Goal: Information Seeking & Learning: Find specific fact

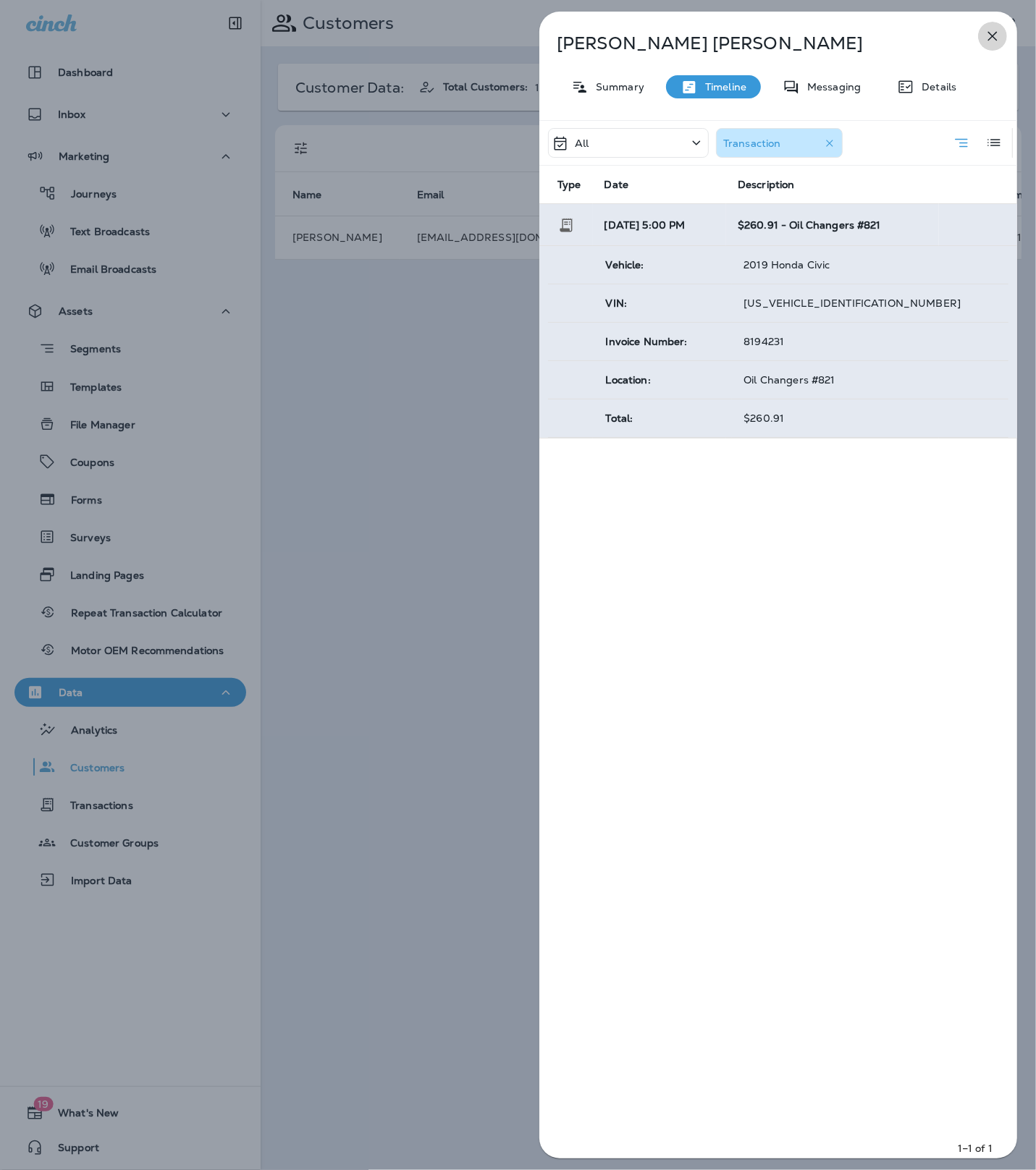
click at [986, 34] on icon "button" at bounding box center [993, 37] width 18 height 18
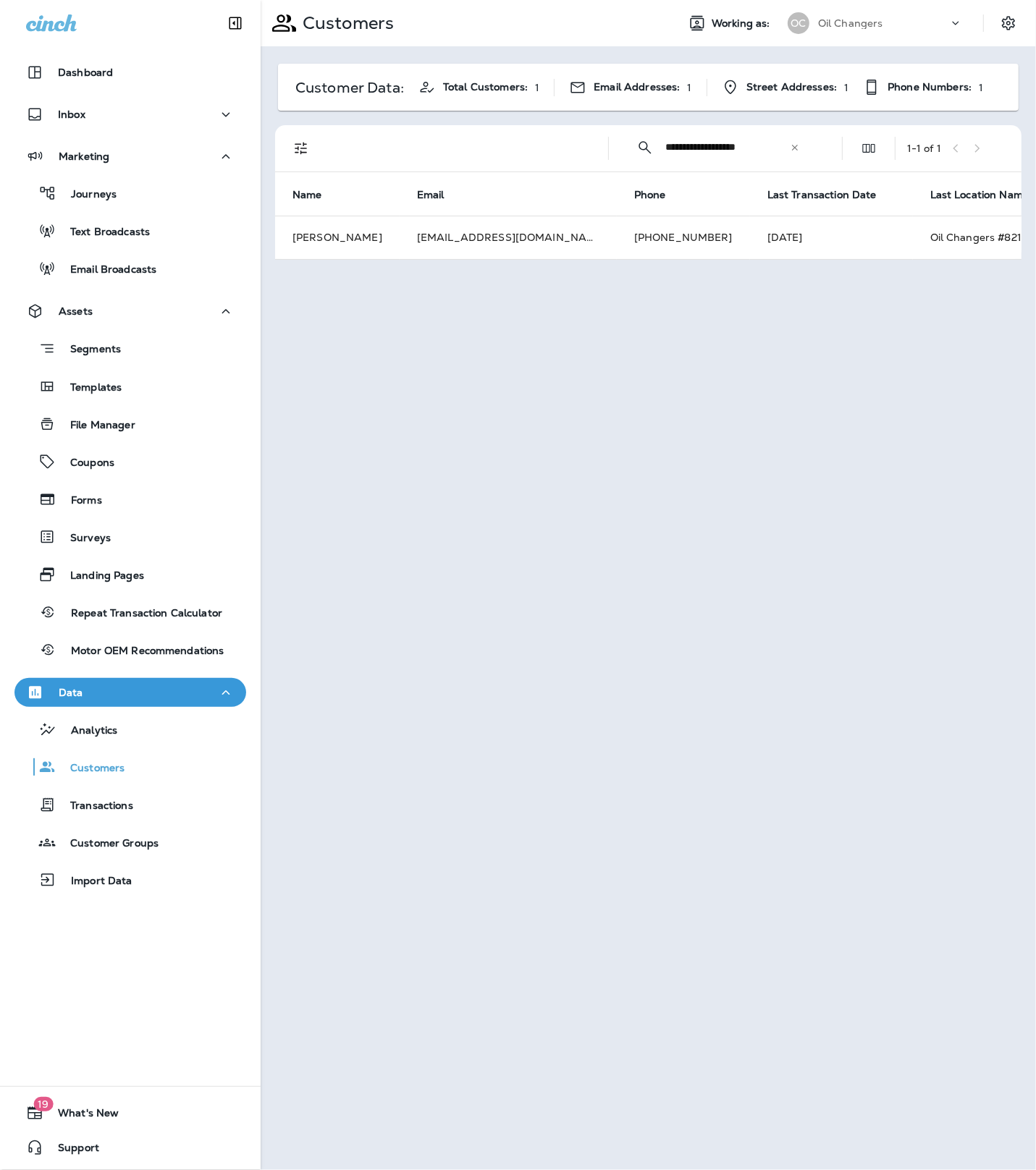
click at [792, 148] on icon at bounding box center [794, 148] width 10 height 10
click at [727, 148] on input "text" at bounding box center [740, 147] width 151 height 38
paste input "**********"
type input "**********"
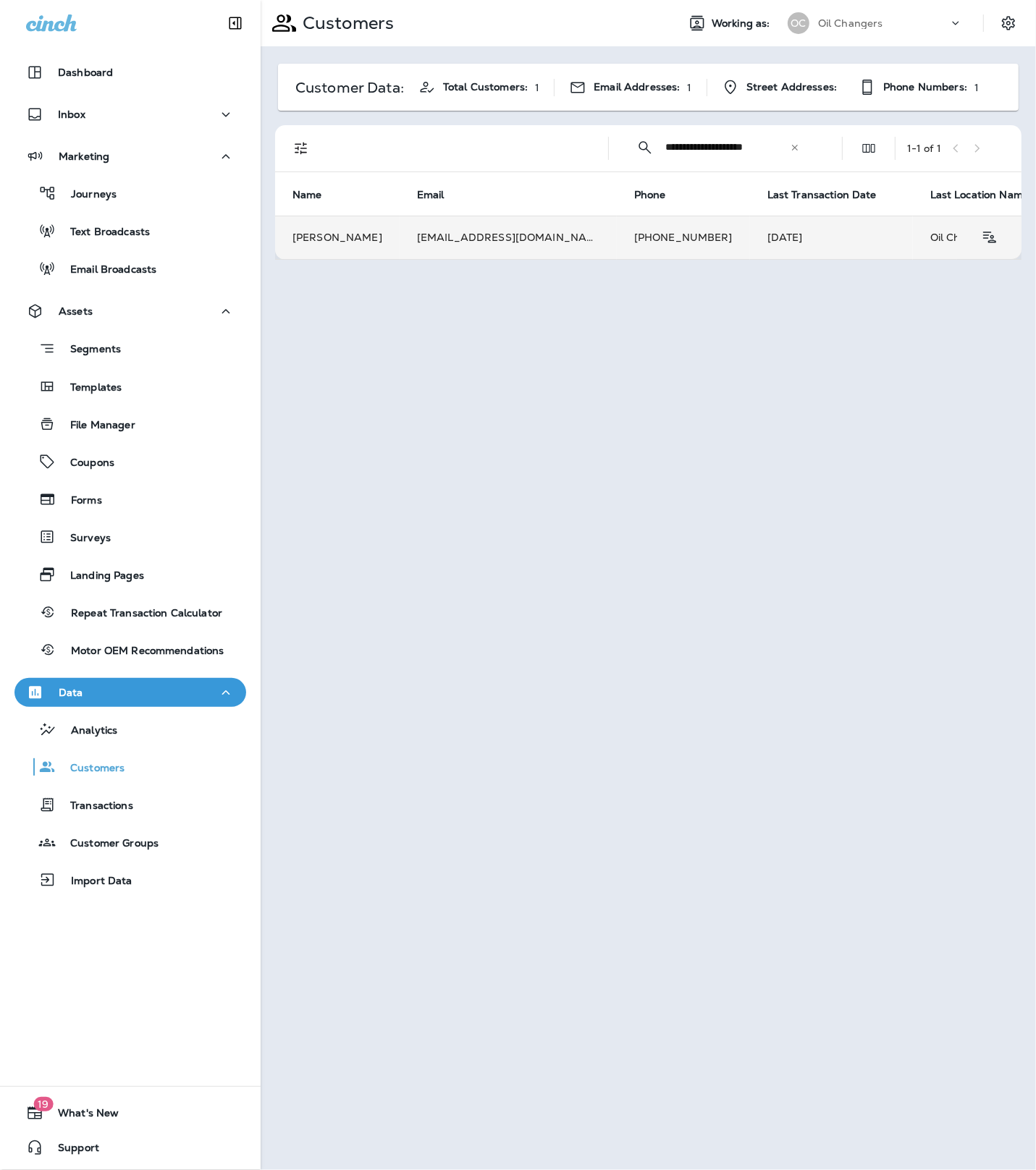
click at [529, 235] on td "[EMAIL_ADDRESS][DOMAIN_NAME]" at bounding box center [508, 238] width 217 height 43
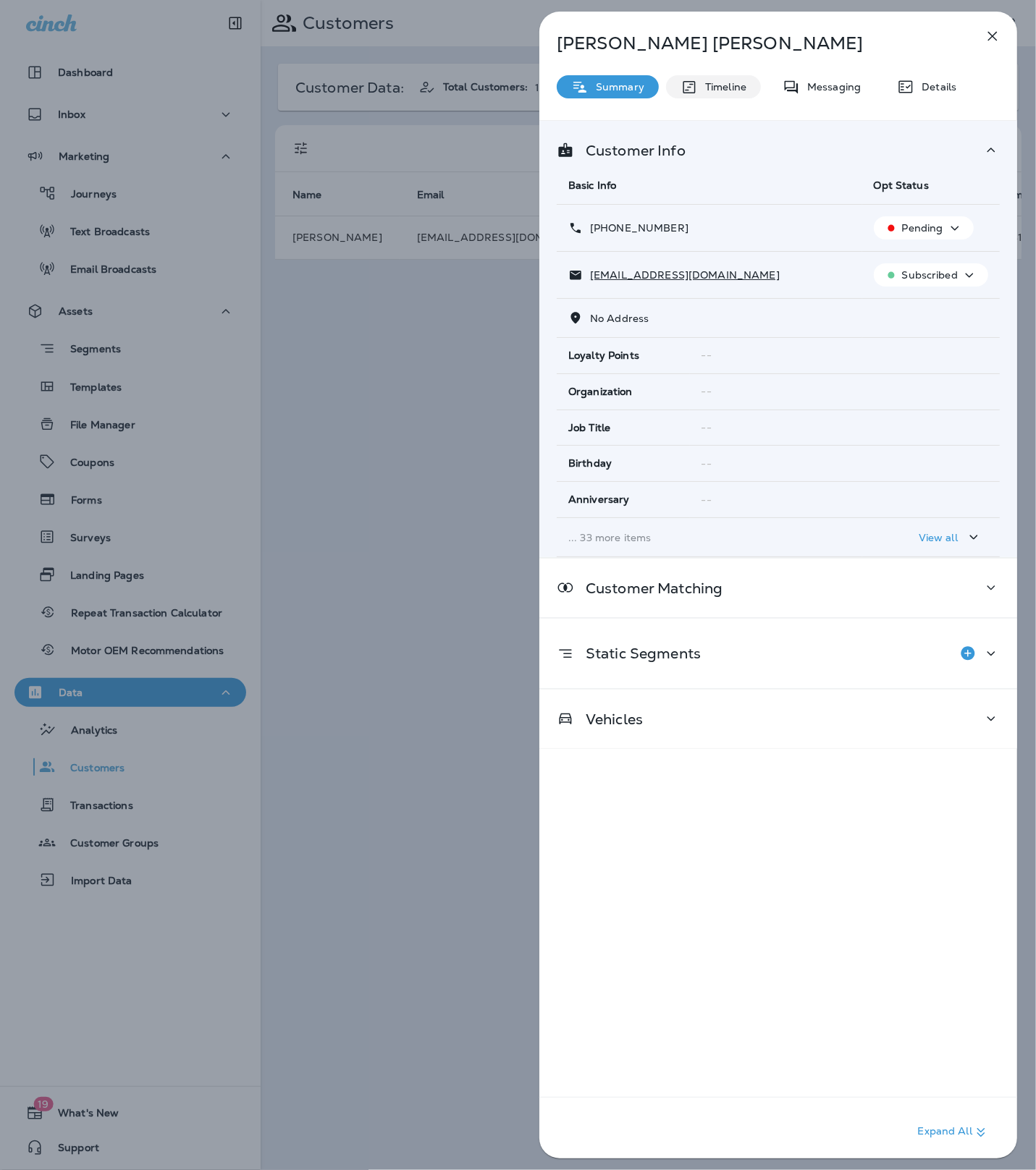
click at [746, 92] on div "Timeline" at bounding box center [713, 86] width 95 height 23
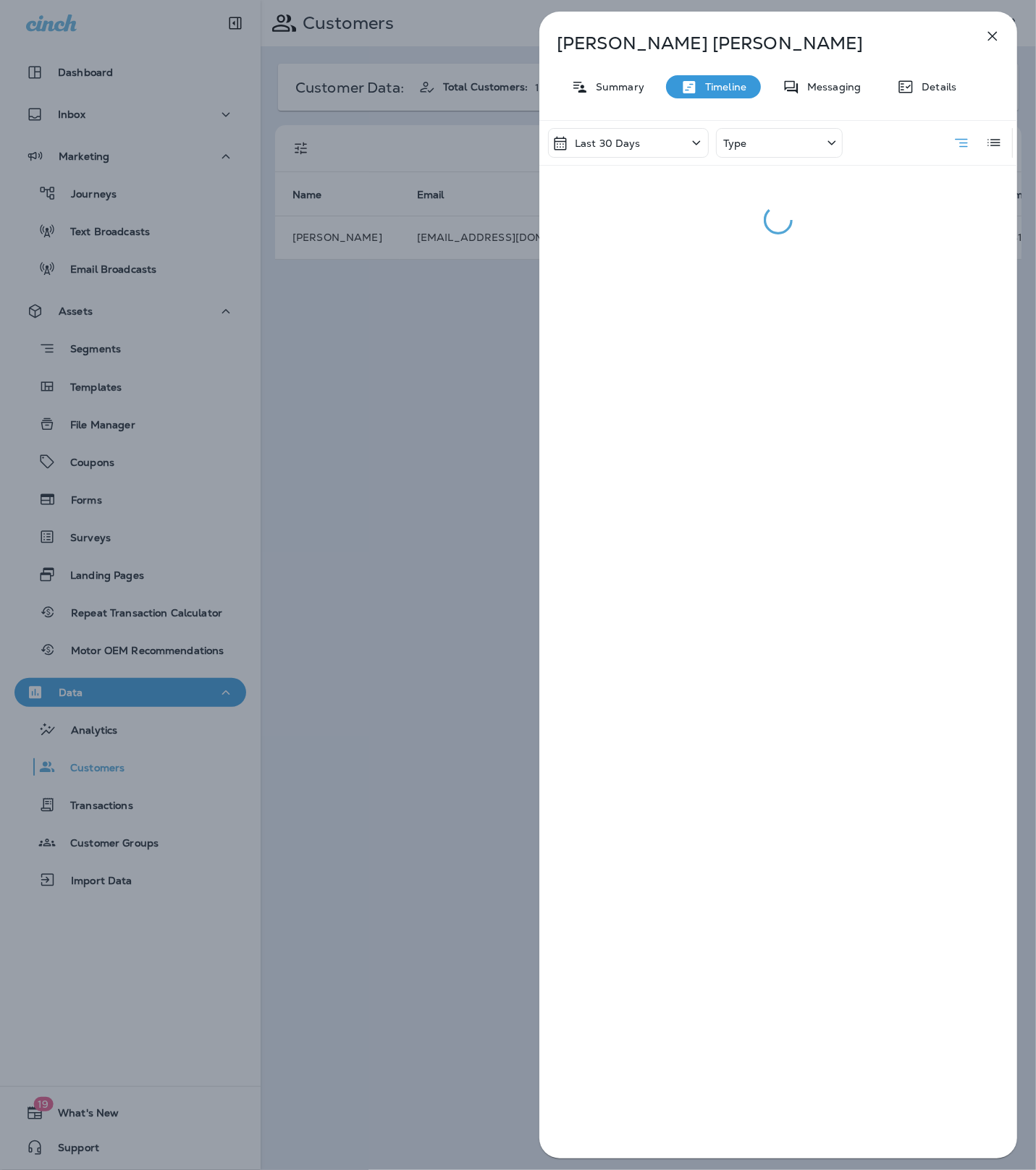
click at [691, 141] on icon at bounding box center [697, 143] width 18 height 18
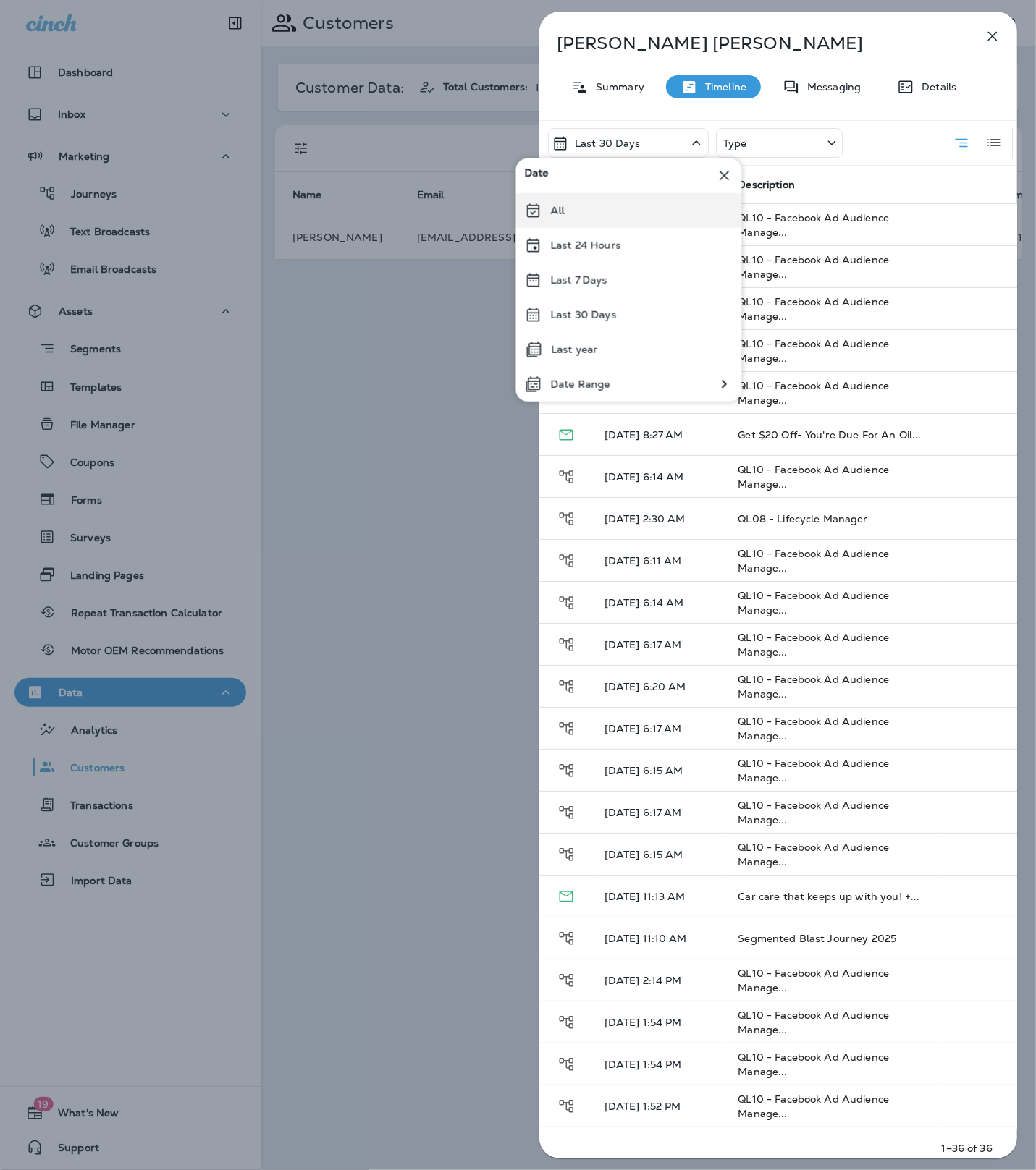
click at [619, 208] on div "All" at bounding box center [629, 210] width 226 height 35
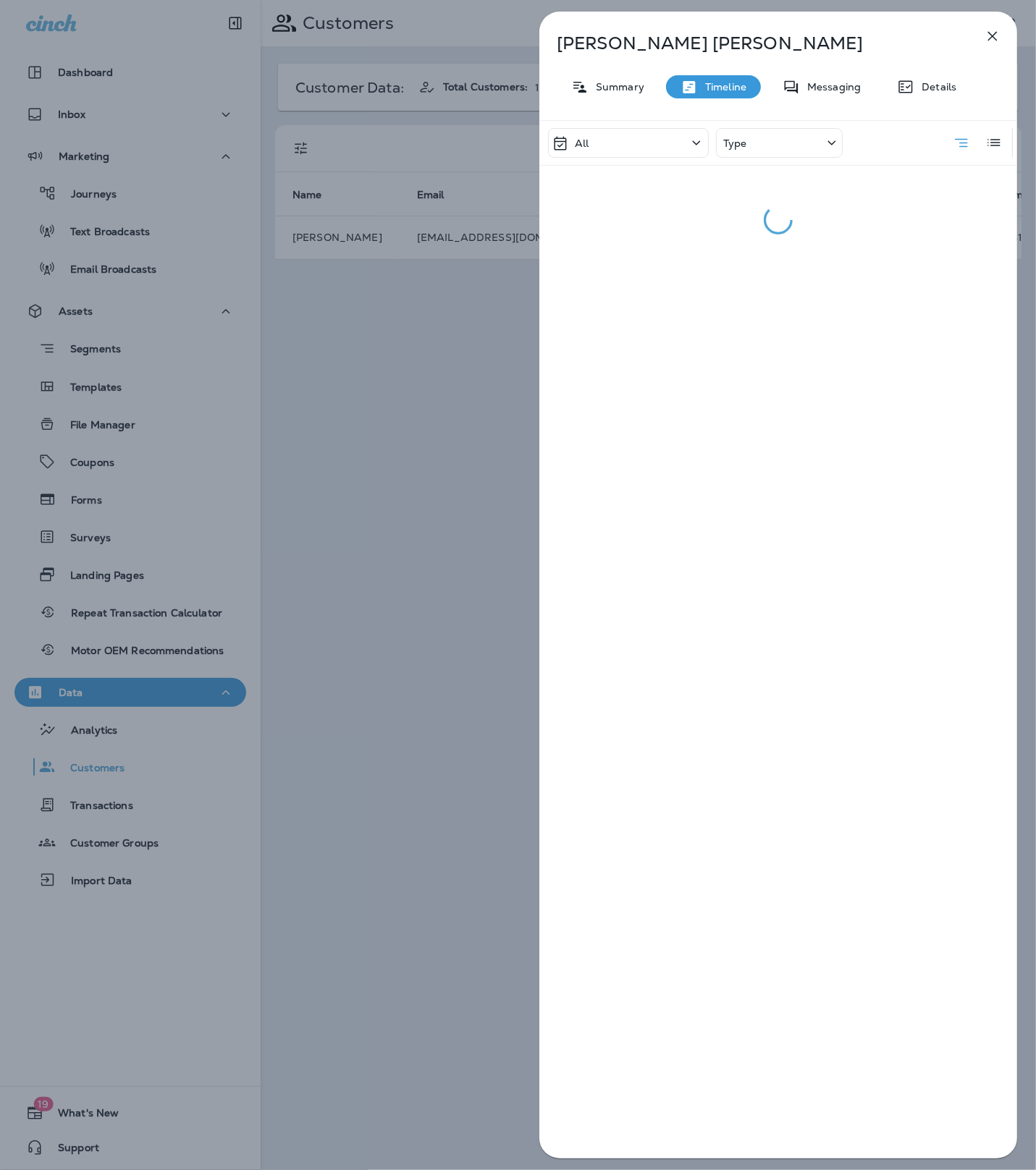
click at [819, 145] on div "Type" at bounding box center [779, 143] width 126 height 30
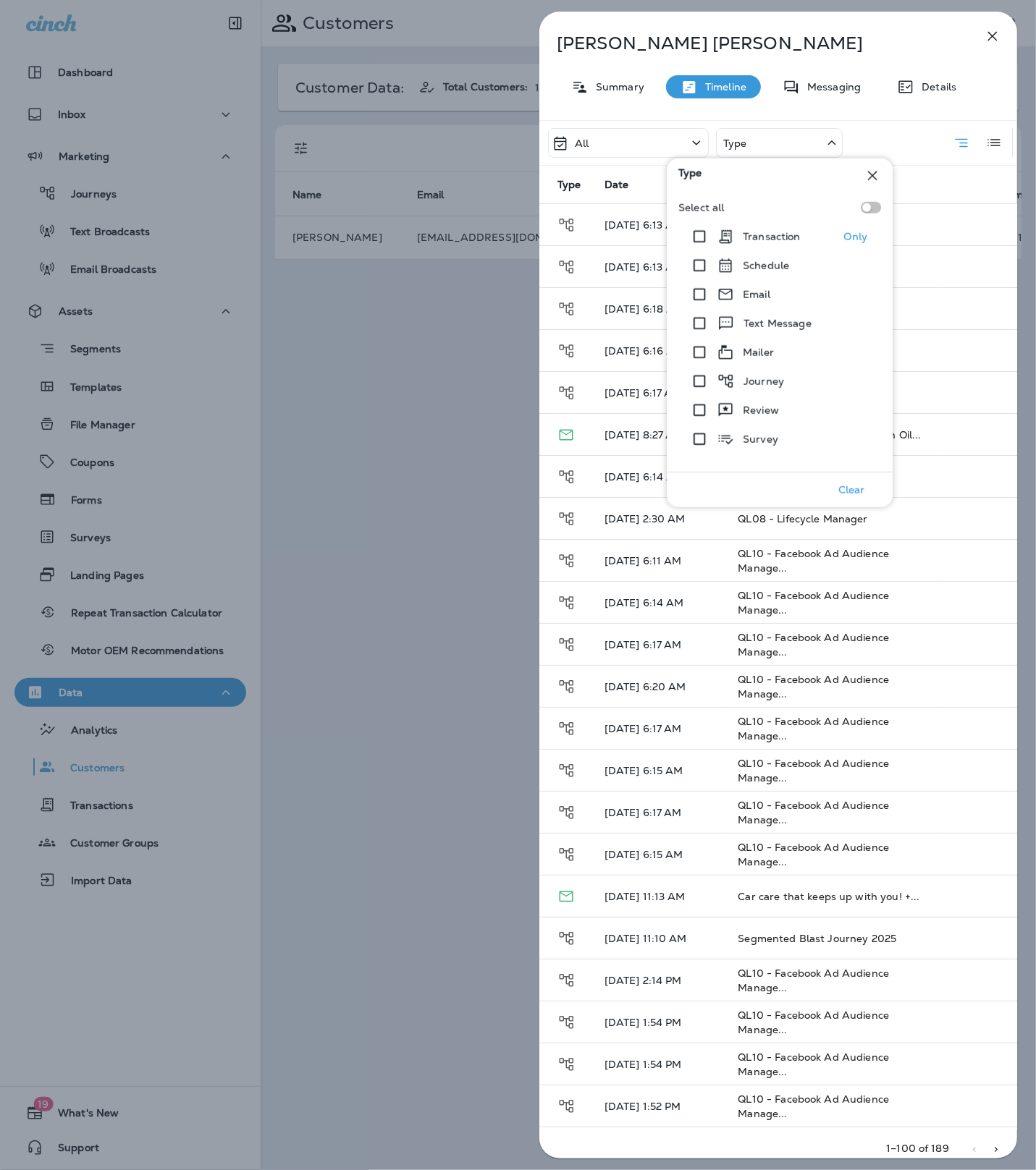
click at [752, 239] on p "Transaction" at bounding box center [772, 237] width 58 height 12
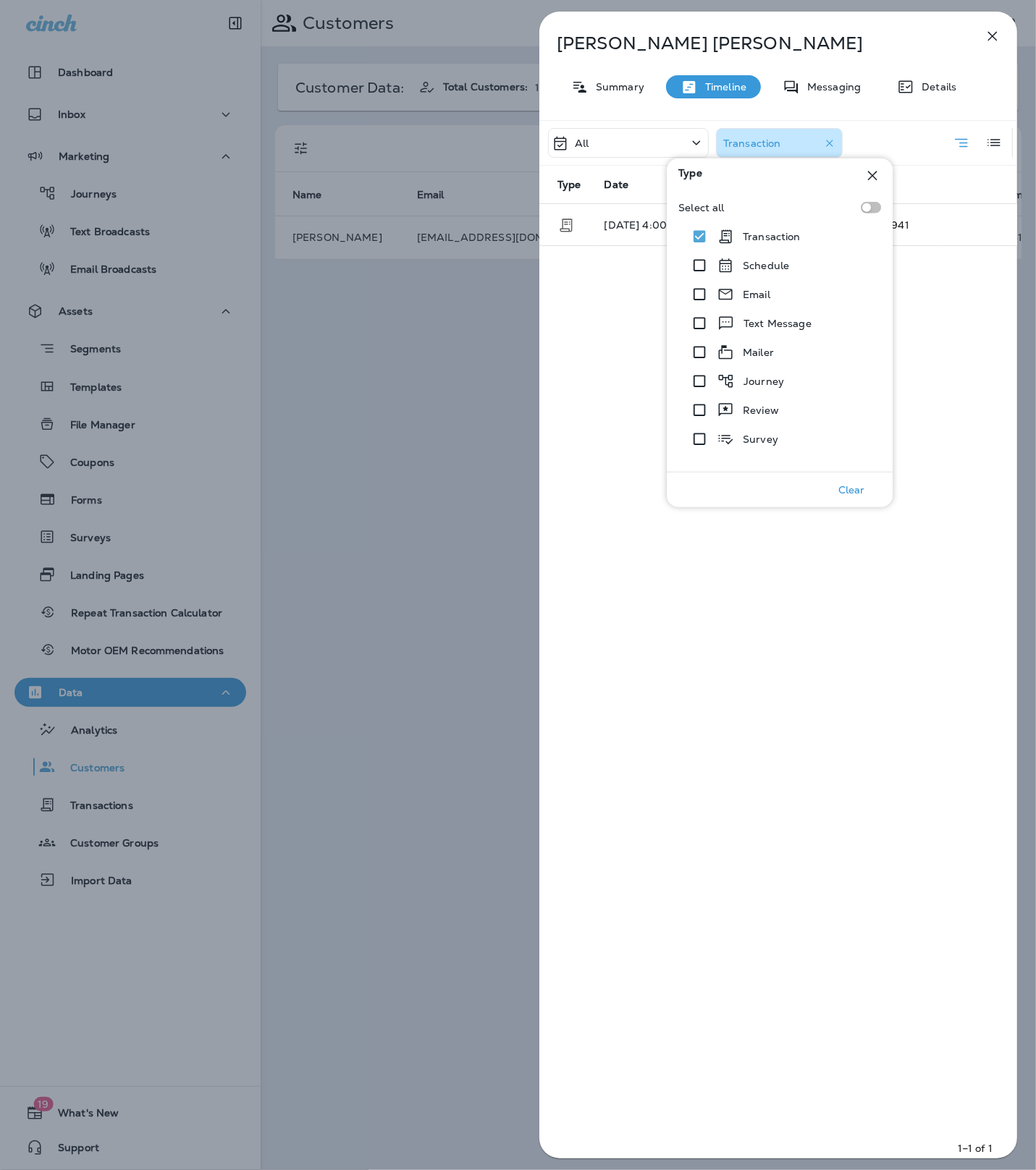
click at [948, 282] on div "All Transaction Type Date Description [DATE] 4:00 PM $148.42 - Oil Changers #94…" at bounding box center [778, 644] width 478 height 1048
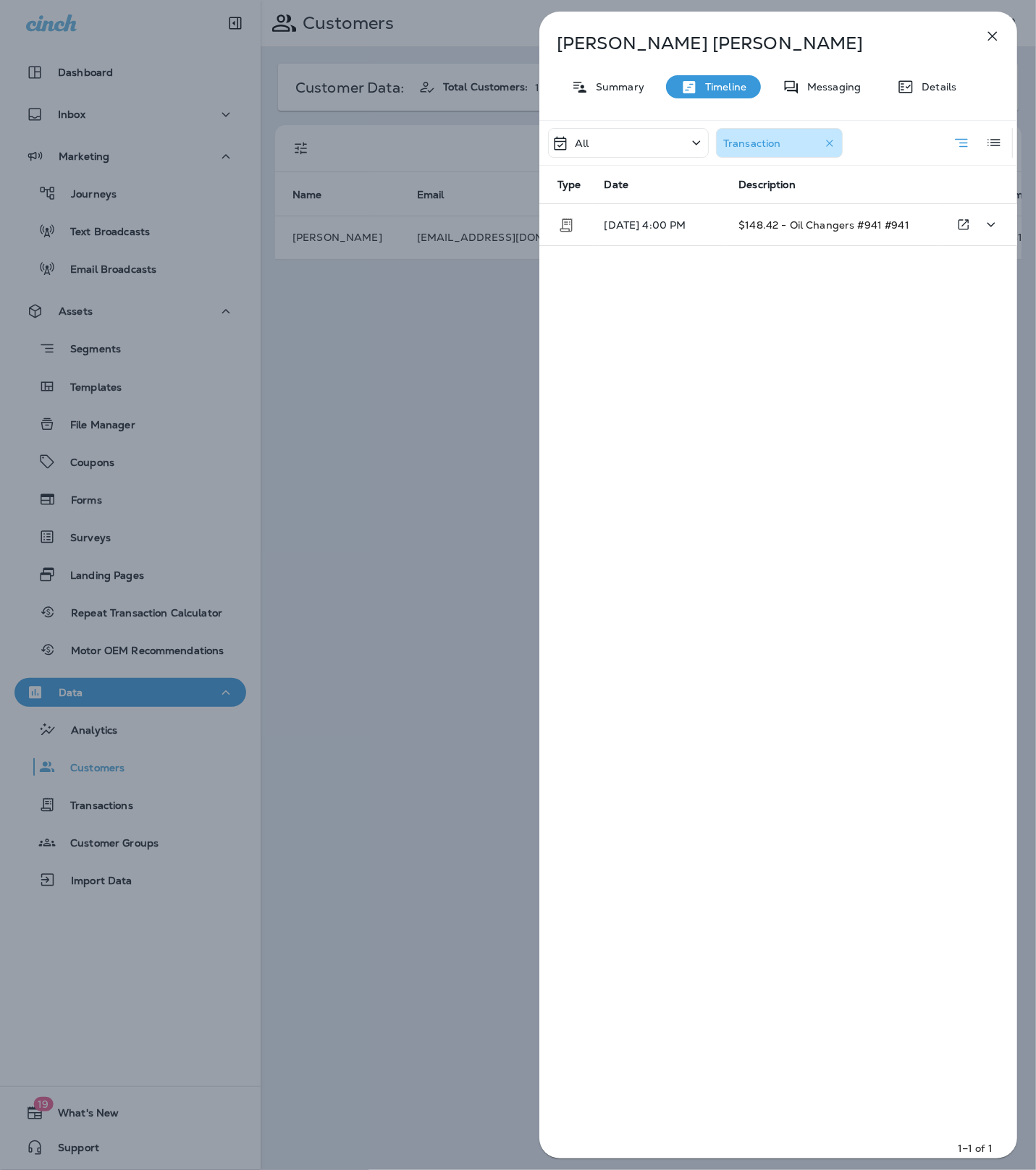
click at [675, 219] on p "[DATE] 4:00 PM" at bounding box center [660, 225] width 111 height 12
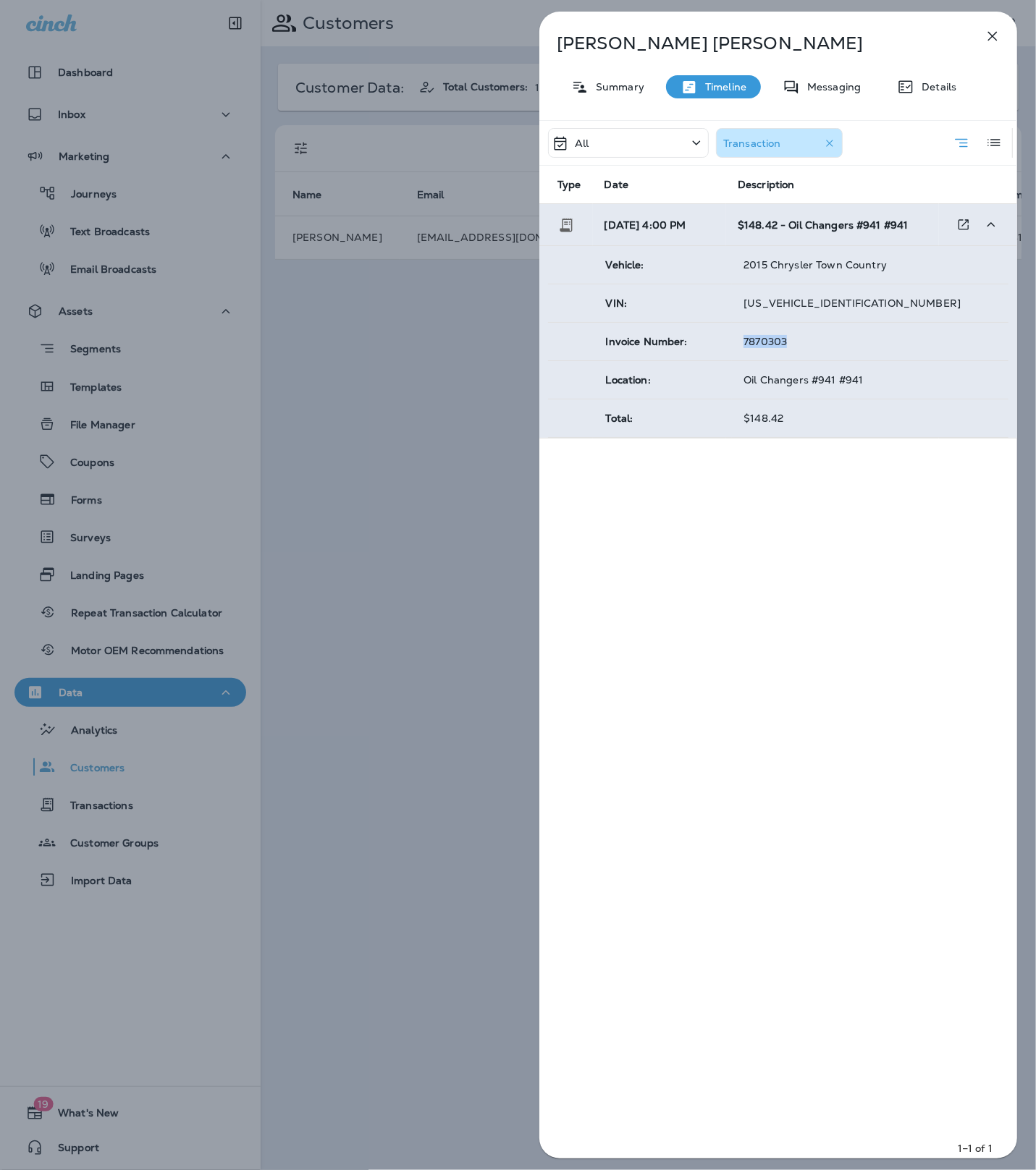
drag, startPoint x: 791, startPoint y: 343, endPoint x: 736, endPoint y: 343, distance: 55.0
click at [736, 343] on td "7870303" at bounding box center [870, 341] width 276 height 38
copy span "7870303"
